Goal: Information Seeking & Learning: Learn about a topic

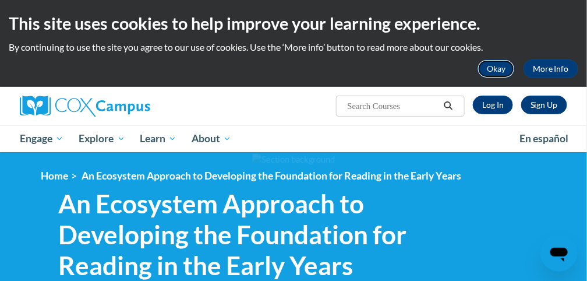
click at [503, 68] on button "Okay" at bounding box center [495, 68] width 37 height 19
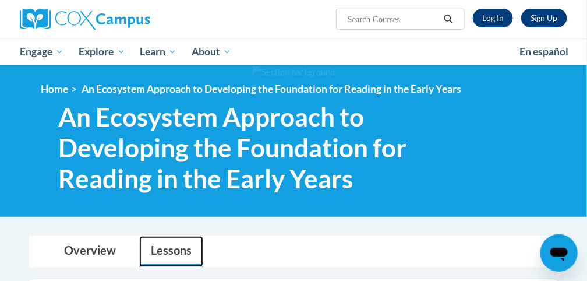
click at [173, 247] on link "Lessons" at bounding box center [171, 251] width 64 height 31
click at [172, 252] on link "Lessons" at bounding box center [171, 251] width 64 height 31
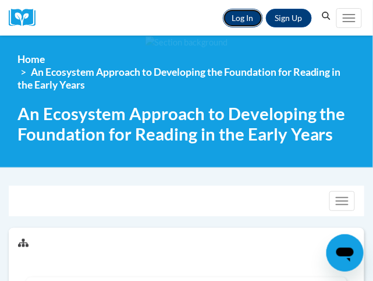
click at [248, 15] on link "Log In" at bounding box center [243, 18] width 40 height 19
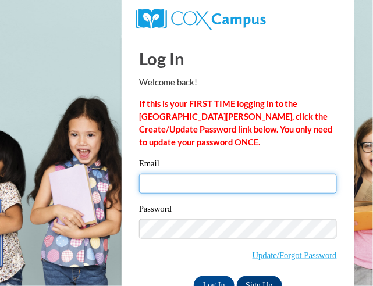
click at [151, 179] on input "Email" at bounding box center [238, 184] width 198 height 20
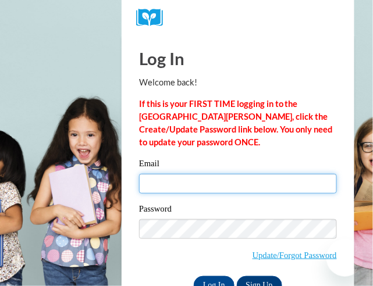
type input "[EMAIL_ADDRESS][DOMAIN_NAME]"
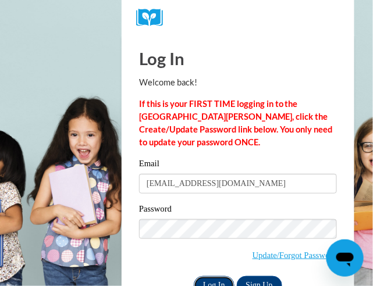
click at [203, 282] on input "Log In" at bounding box center [214, 286] width 41 height 19
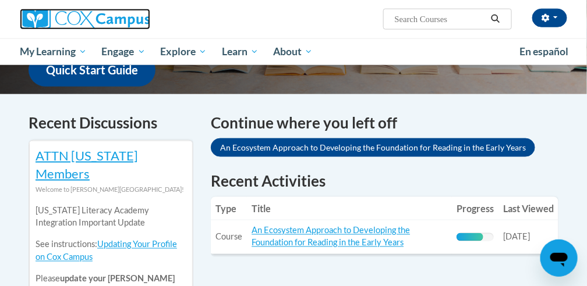
scroll to position [388, 0]
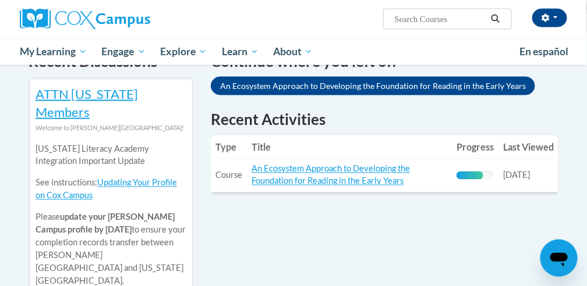
click at [373, 172] on div "72% Complete" at bounding box center [470, 176] width 27 height 8
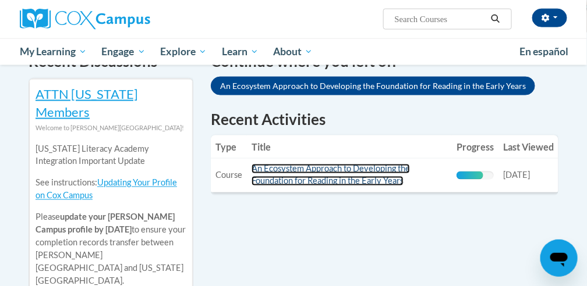
click at [341, 164] on link "An Ecosystem Approach to Developing the Foundation for Reading in the Early Yea…" at bounding box center [331, 175] width 158 height 22
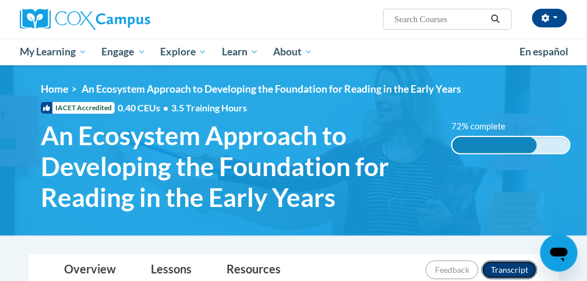
click at [509, 271] on button "Transcript" at bounding box center [510, 269] width 56 height 19
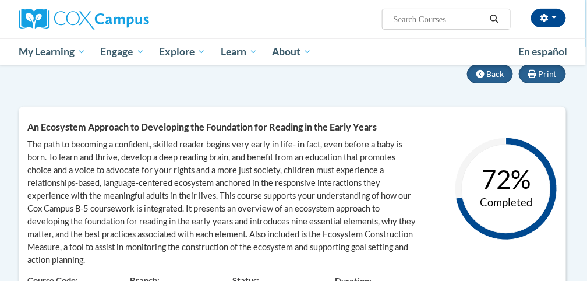
scroll to position [129, 3]
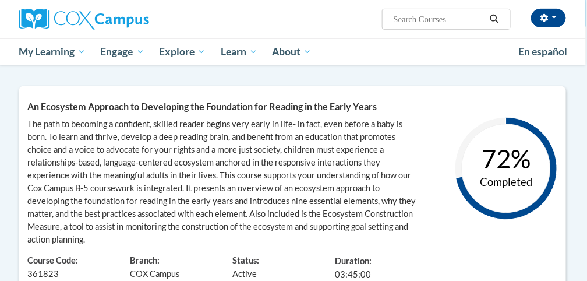
click at [506, 190] on circle at bounding box center [506, 168] width 89 height 89
drag, startPoint x: 590, startPoint y: 274, endPoint x: 433, endPoint y: 256, distance: 158.3
click at [433, 256] on div "The path to becoming a confident, skilled reader begins very early in life- in …" at bounding box center [292, 216] width 547 height 197
drag, startPoint x: 590, startPoint y: 277, endPoint x: 306, endPoint y: 235, distance: 286.7
click at [306, 235] on div "The path to becoming a confident, skilled reader begins very early in life- in …" at bounding box center [223, 182] width 393 height 128
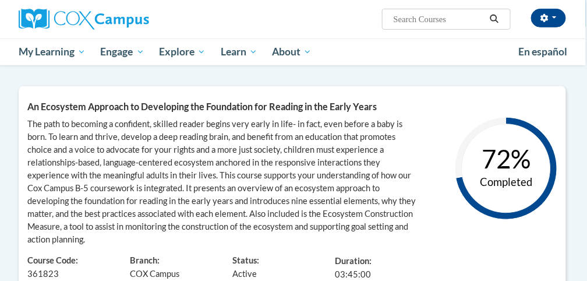
drag, startPoint x: 588, startPoint y: 274, endPoint x: 427, endPoint y: 249, distance: 162.7
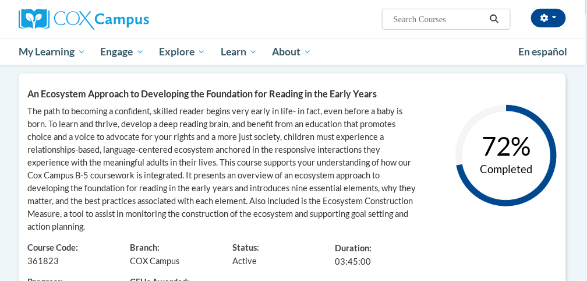
scroll to position [160, 3]
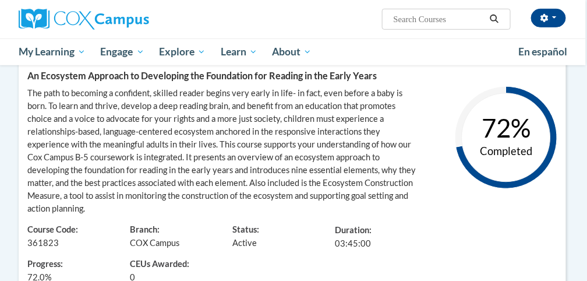
drag, startPoint x: 589, startPoint y: 275, endPoint x: 443, endPoint y: 176, distance: 176.0
click at [443, 176] on div "72% Completed" at bounding box center [497, 147] width 137 height 120
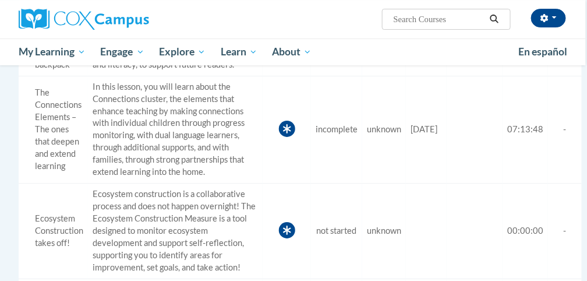
scroll to position [1035, 3]
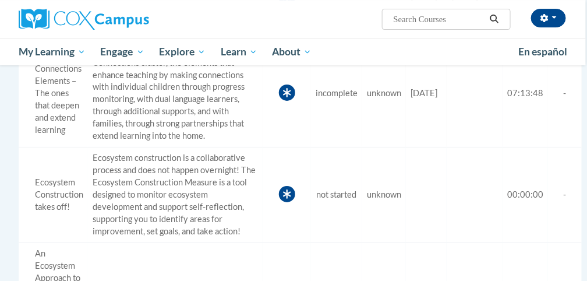
click at [371, 98] on span "unknown" at bounding box center [384, 93] width 34 height 10
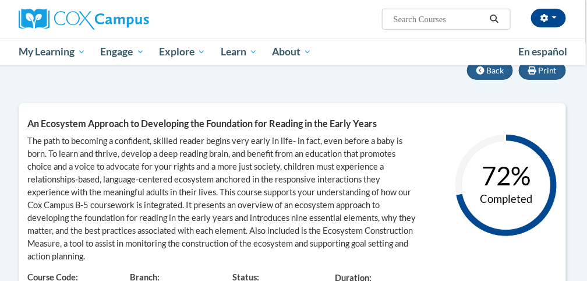
scroll to position [113, 8]
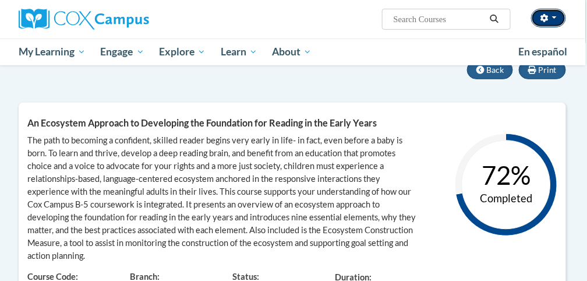
click at [552, 17] on span "button" at bounding box center [554, 17] width 5 height 2
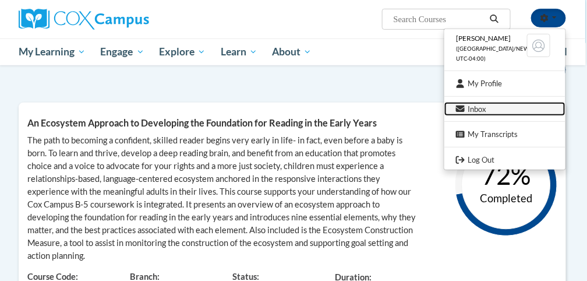
click at [501, 112] on link "Inbox" at bounding box center [504, 109] width 121 height 15
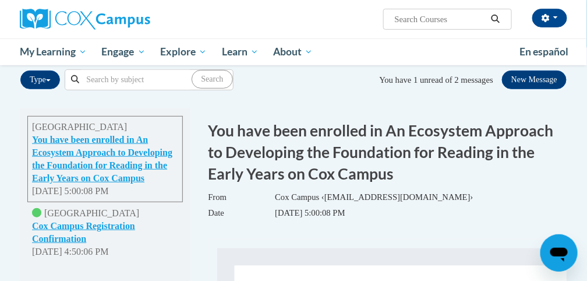
scroll to position [114, 0]
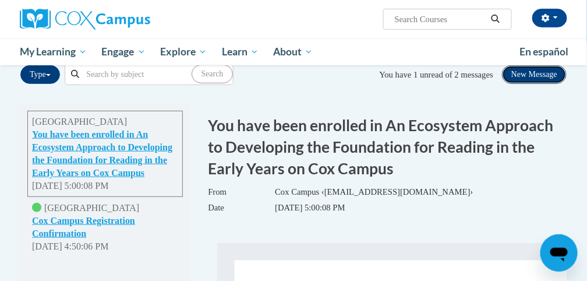
click at [530, 74] on button "New Message" at bounding box center [534, 74] width 65 height 19
select select
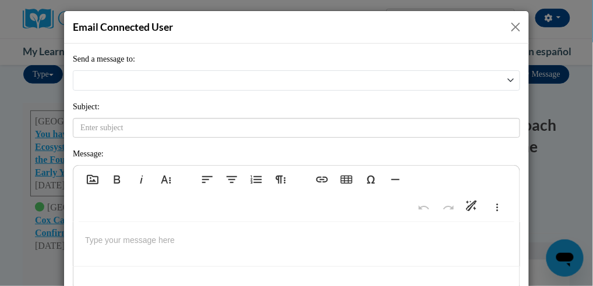
click at [516, 30] on button "Close" at bounding box center [515, 27] width 15 height 15
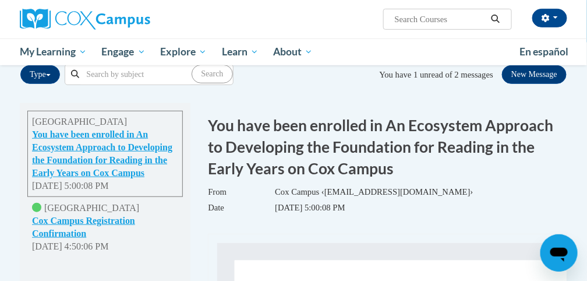
click at [424, 72] on span "unread of" at bounding box center [436, 74] width 33 height 9
click at [383, 75] on span "You have" at bounding box center [396, 74] width 32 height 9
click at [559, 252] on icon "Open messaging window" at bounding box center [558, 254] width 17 height 14
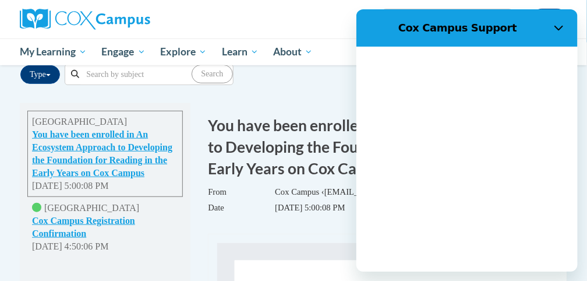
scroll to position [0, 0]
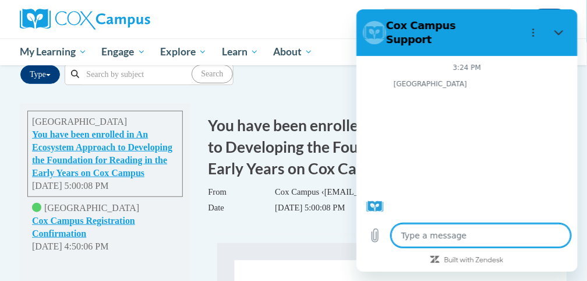
type textarea "x"
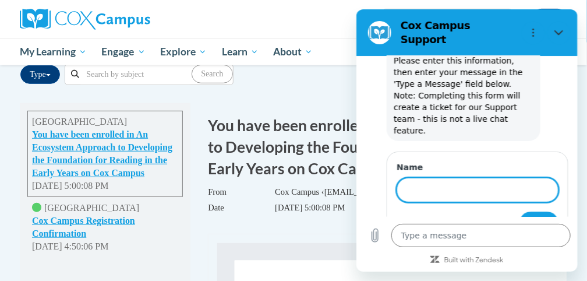
scroll to position [73, 0]
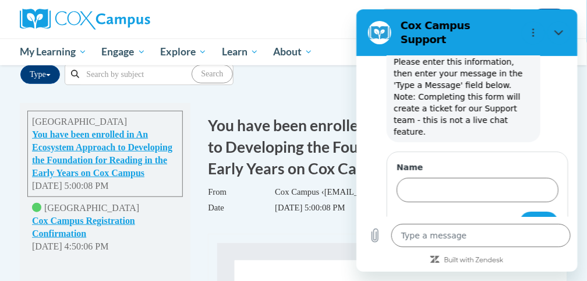
click at [347, 70] on nav "Type All types Enrollment Registration Confirmation Search Search You have 1 un…" at bounding box center [293, 74] width 547 height 29
click at [342, 23] on div "Mary Green (America/New_York UTC-04:00) My Profile Inbox My Transcripts Log Out…" at bounding box center [387, 15] width 377 height 30
click at [221, 13] on div "Mary Green (America/New_York UTC-04:00) My Profile Inbox My Transcripts Log Out…" at bounding box center [387, 15] width 377 height 30
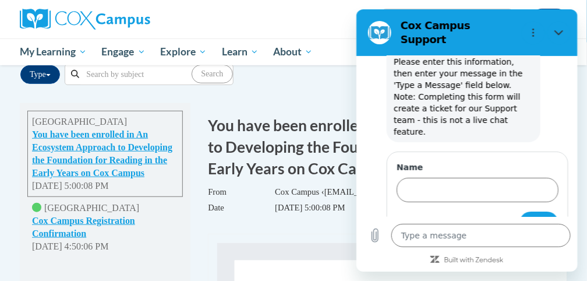
click at [253, 22] on div "Mary Green (America/New_York UTC-04:00) My Profile Inbox My Transcripts Log Out…" at bounding box center [387, 15] width 377 height 30
drag, startPoint x: 206, startPoint y: 18, endPoint x: 296, endPoint y: 231, distance: 231.7
drag, startPoint x: 218, startPoint y: 209, endPoint x: 292, endPoint y: 100, distance: 131.8
drag, startPoint x: 648, startPoint y: 108, endPoint x: 532, endPoint y: 28, distance: 141.0
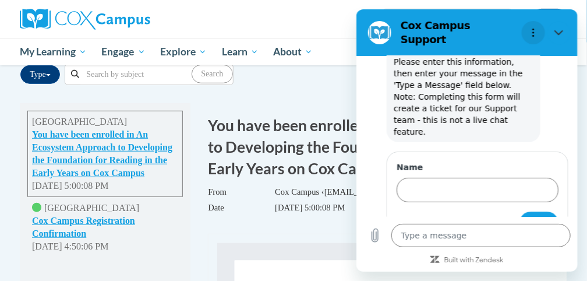
click at [532, 28] on icon "Options menu" at bounding box center [532, 31] width 9 height 9
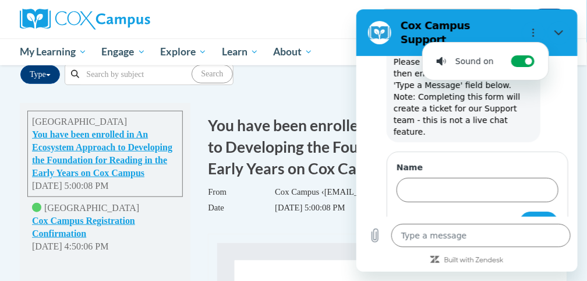
scroll to position [0, 0]
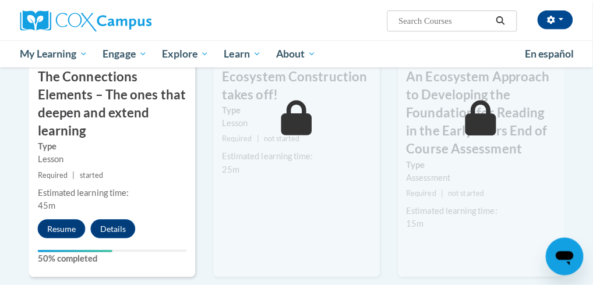
scroll to position [1123, 0]
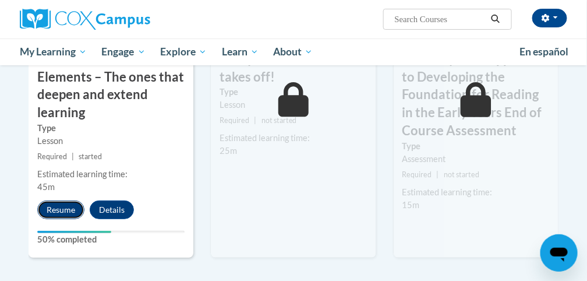
click at [56, 206] on button "Resume" at bounding box center [60, 209] width 47 height 19
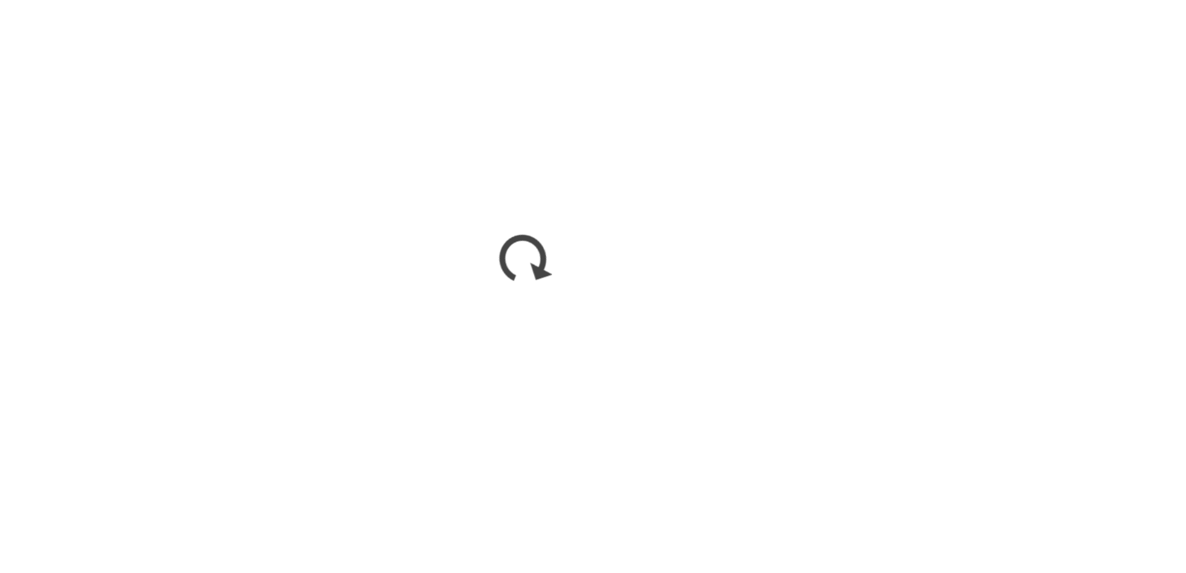
scroll to position [0, 0]
